Goal: Information Seeking & Learning: Learn about a topic

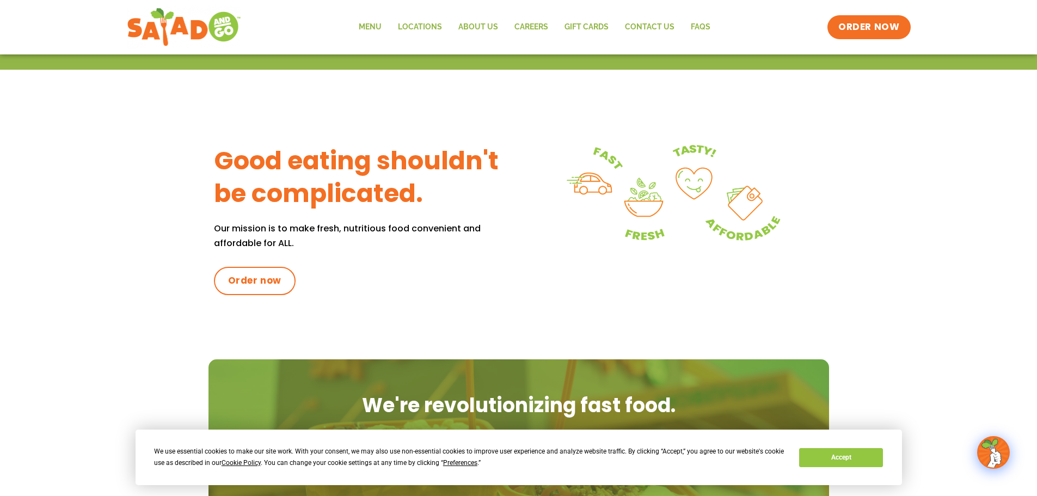
scroll to position [351, 0]
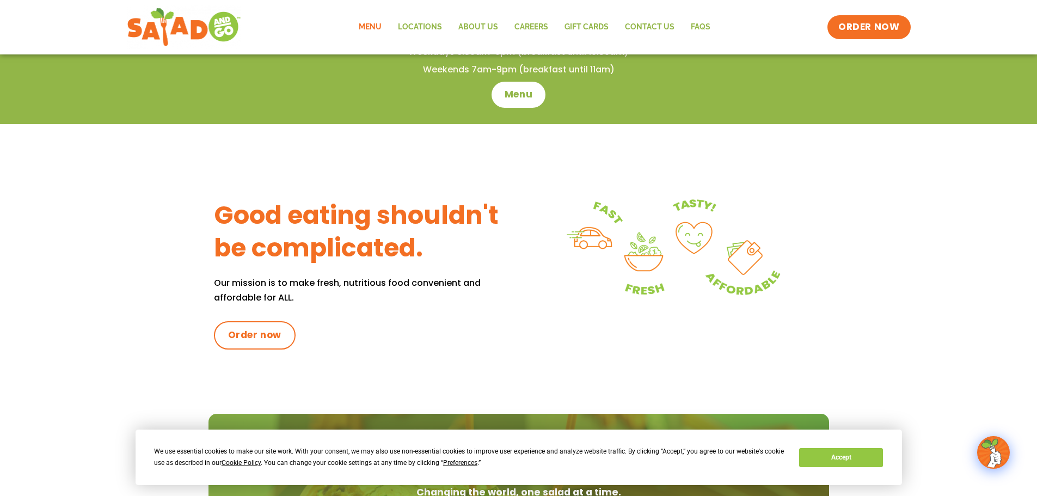
click at [376, 29] on link "Menu" at bounding box center [370, 27] width 39 height 25
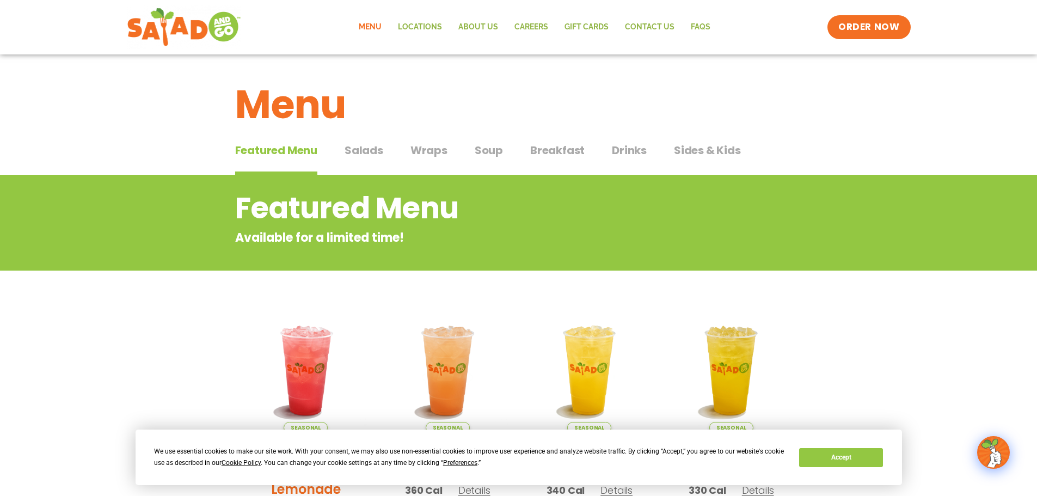
click at [371, 146] on span "Salads" at bounding box center [364, 150] width 39 height 16
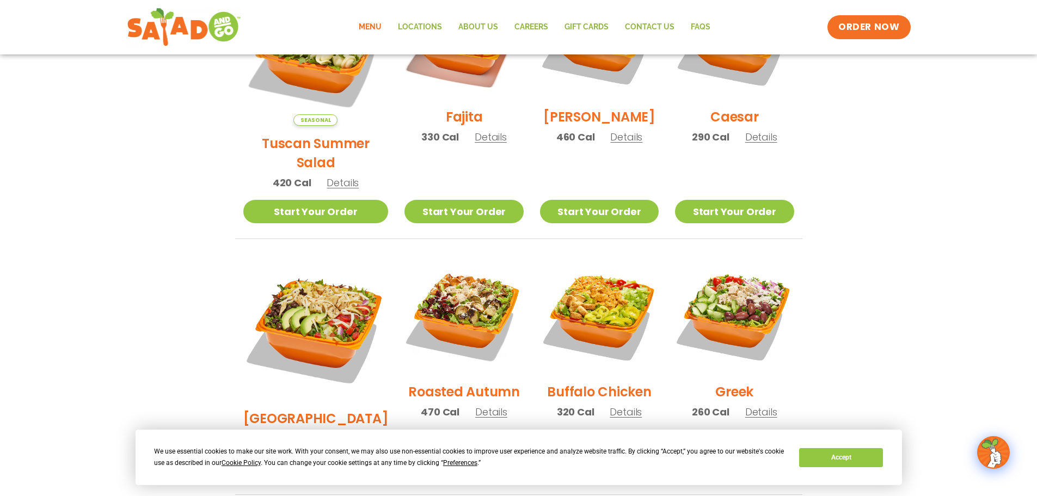
scroll to position [436, 0]
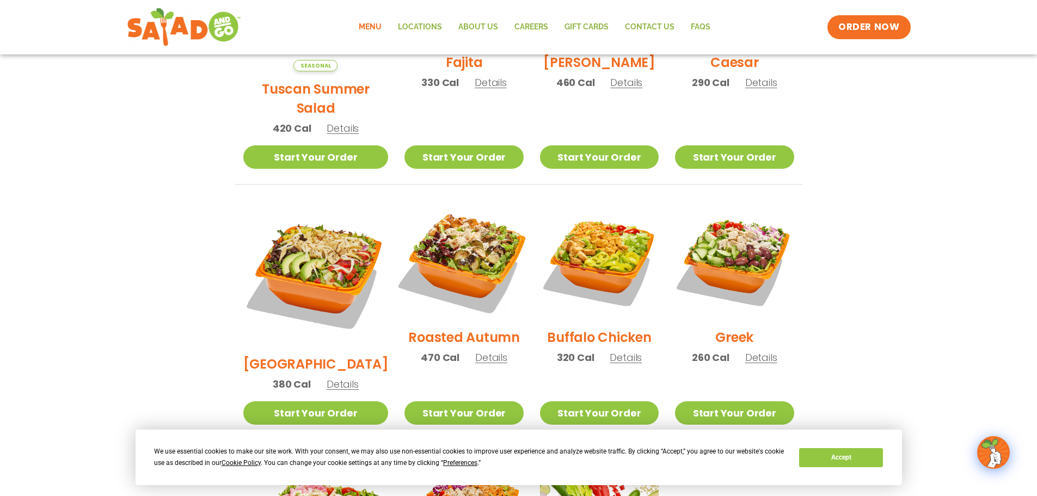
click at [456, 243] on img at bounding box center [463, 260] width 139 height 139
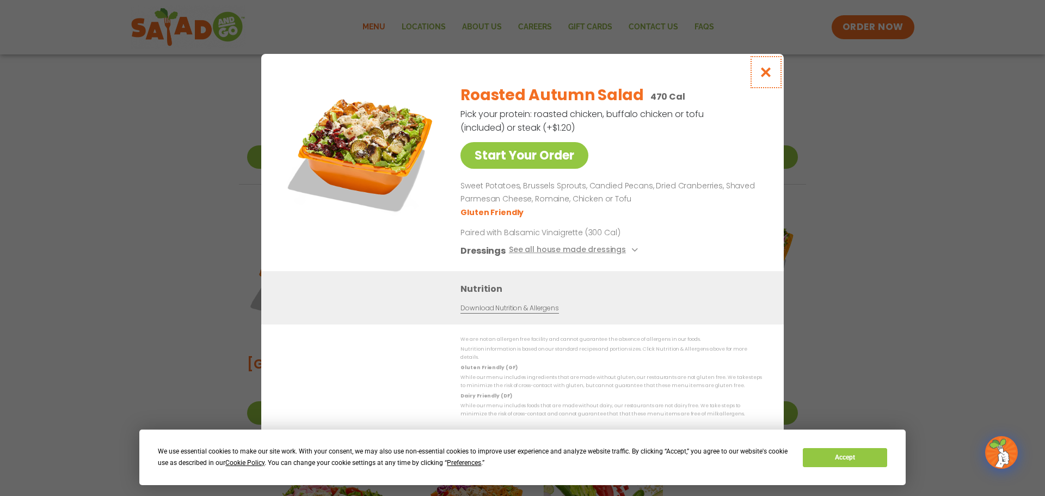
click at [764, 78] on icon "Close modal" at bounding box center [766, 71] width 14 height 11
